Goal: Information Seeking & Learning: Learn about a topic

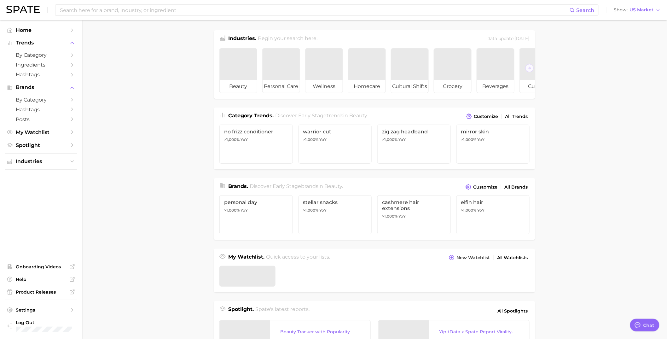
type textarea "x"
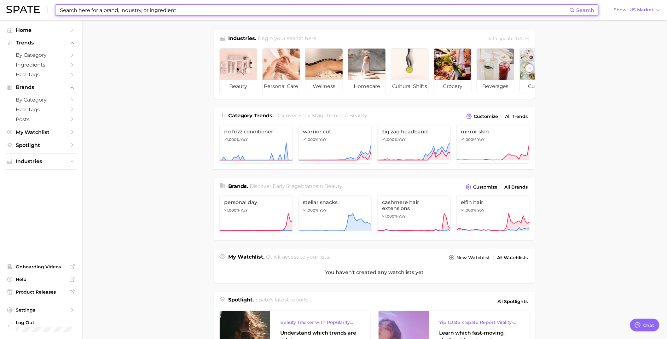
click at [94, 7] on input at bounding box center [314, 10] width 510 height 11
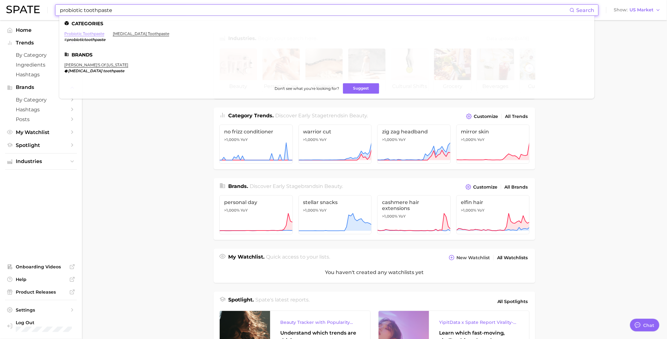
type input "probiotic toothpaste"
click at [88, 34] on link "probiotic toothpaste" at bounding box center [84, 33] width 40 height 5
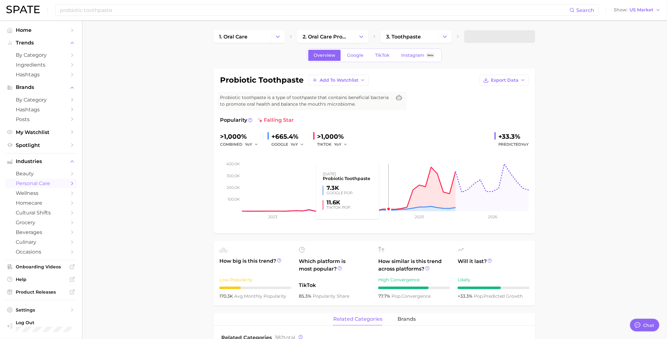
type textarea "x"
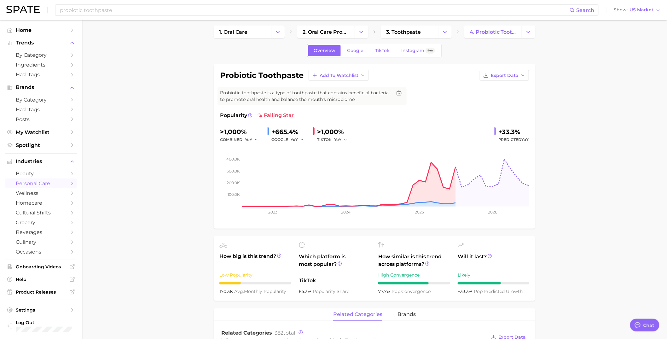
scroll to position [12, 0]
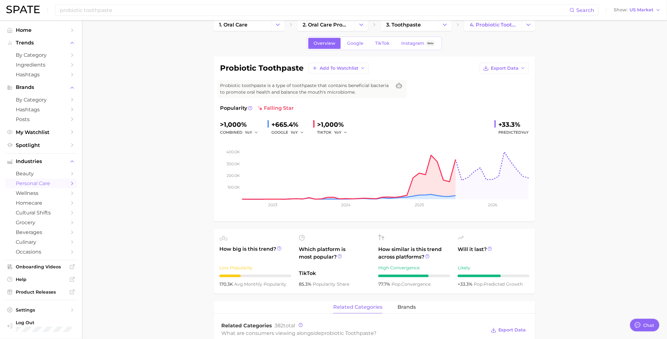
click at [292, 122] on div "+665.4%" at bounding box center [289, 124] width 37 height 10
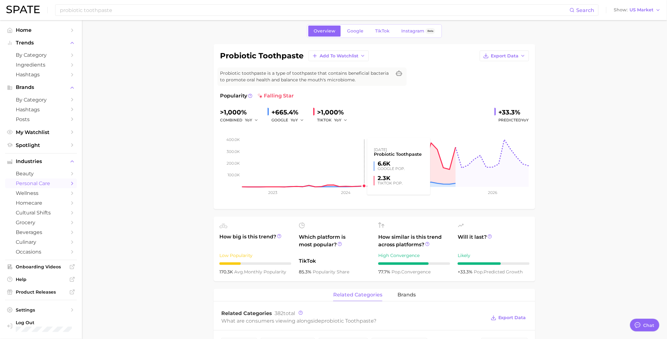
scroll to position [23, 0]
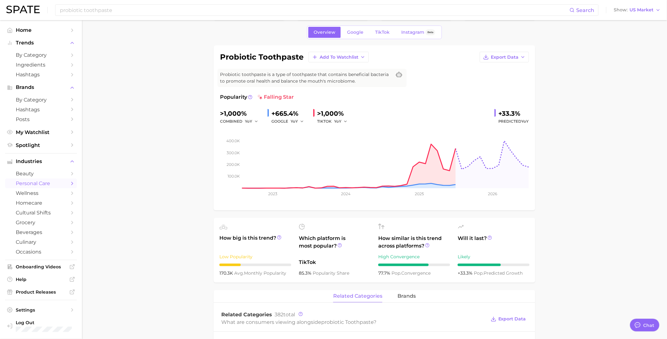
click at [277, 111] on div "+665.4%" at bounding box center [289, 113] width 37 height 10
copy div "+665.4%"
